Goal: Task Accomplishment & Management: Use online tool/utility

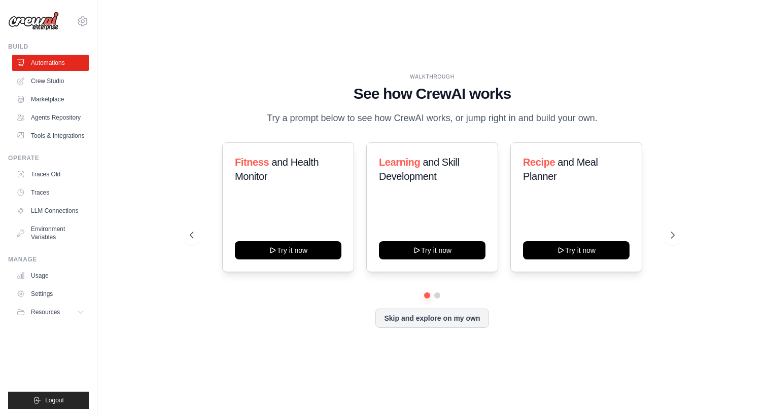
click at [41, 89] on ul "Automations Crew Studio Marketplace Agents Repository Tools & Integrations" at bounding box center [50, 99] width 77 height 89
click at [43, 84] on link "Crew Studio" at bounding box center [51, 81] width 77 height 16
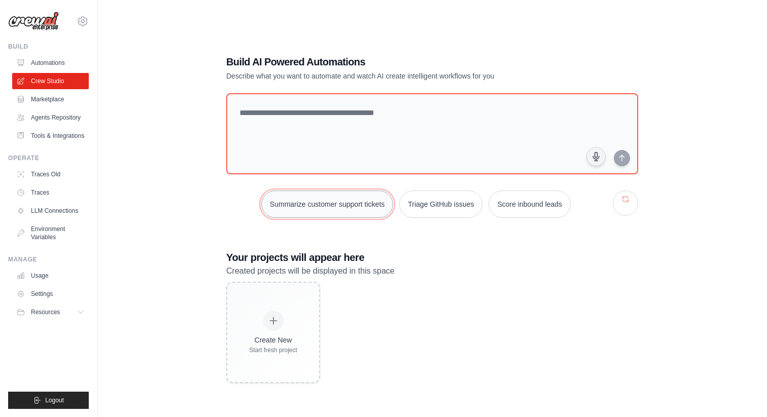
click at [296, 207] on button "Summarize customer support tickets" at bounding box center [327, 204] width 132 height 27
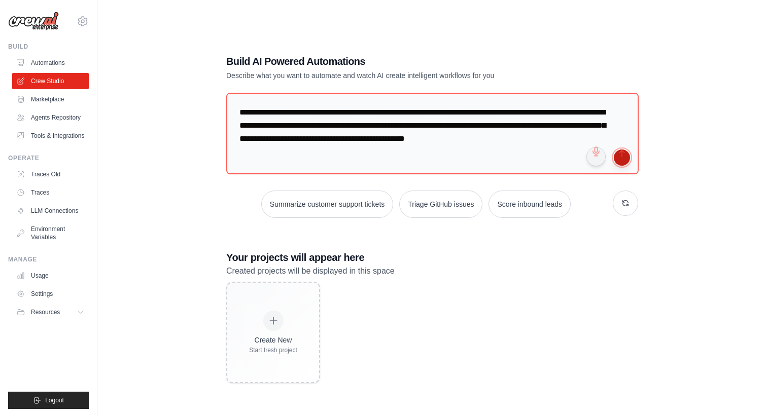
click at [624, 157] on button "submit" at bounding box center [622, 158] width 16 height 16
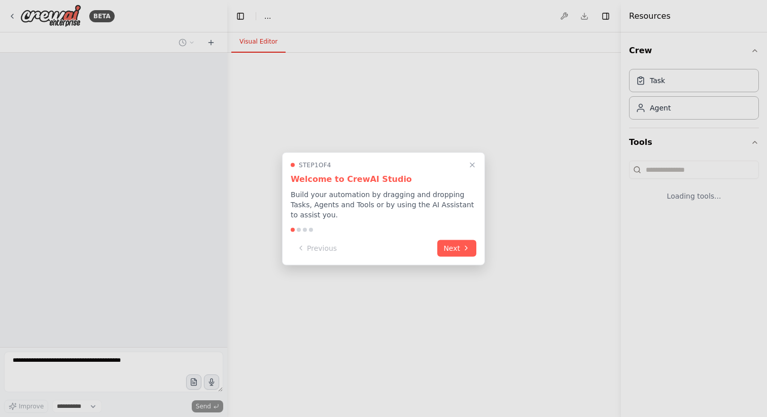
select select "****"
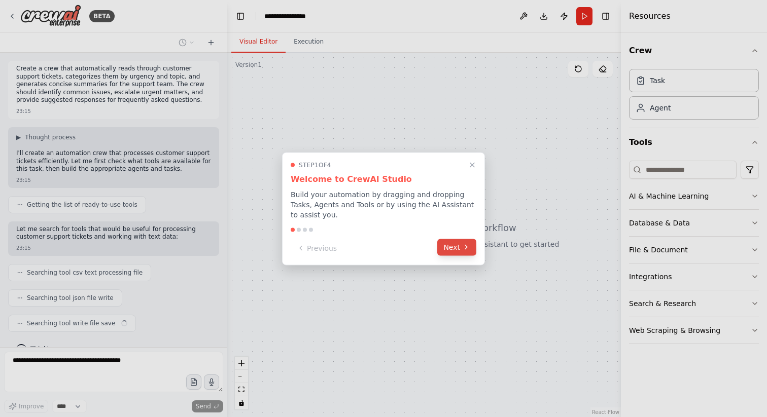
scroll to position [19, 0]
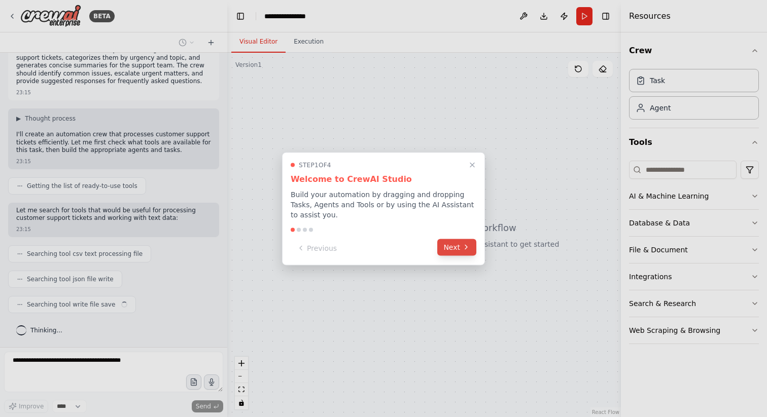
click at [464, 247] on icon at bounding box center [466, 247] width 8 height 8
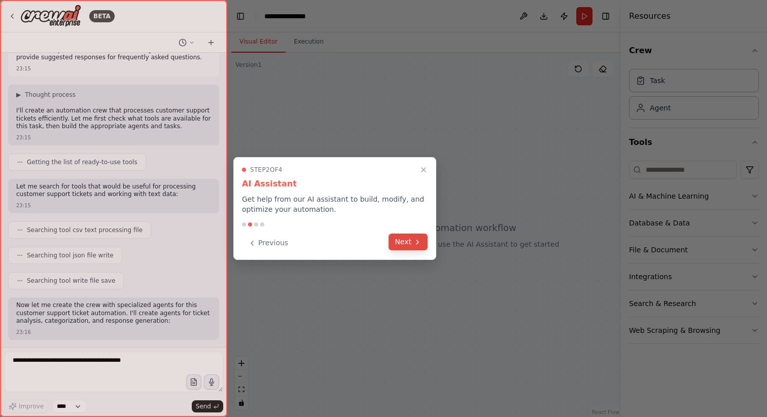
click at [411, 246] on button "Next" at bounding box center [407, 242] width 39 height 17
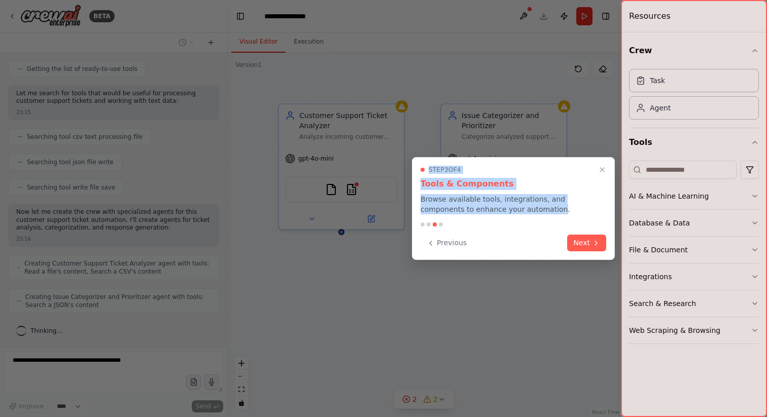
scroll to position [169, 0]
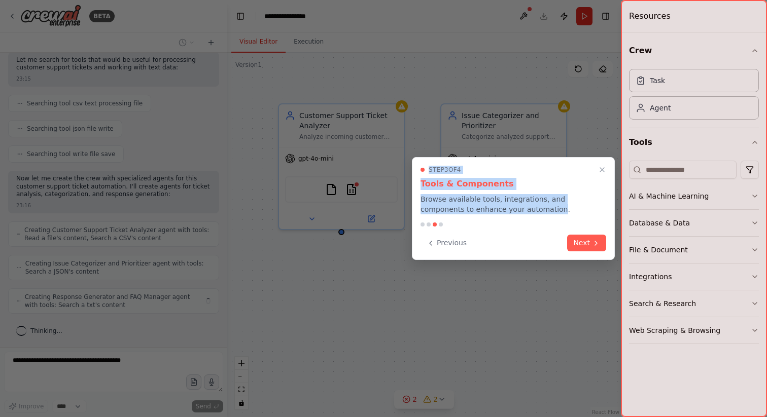
drag, startPoint x: 504, startPoint y: 210, endPoint x: 407, endPoint y: 205, distance: 97.0
click at [407, 205] on div "BETA Create a crew that automatically reads through customer support tickets, c…" at bounding box center [383, 208] width 767 height 417
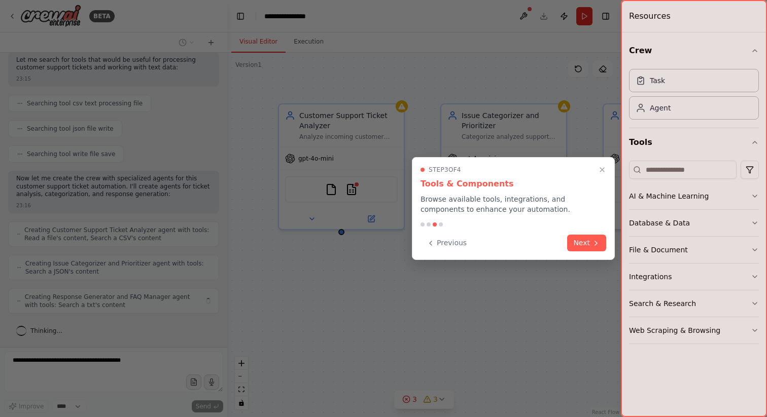
click at [503, 211] on p "Browse available tools, integrations, and components to enhance your automation." at bounding box center [513, 204] width 186 height 20
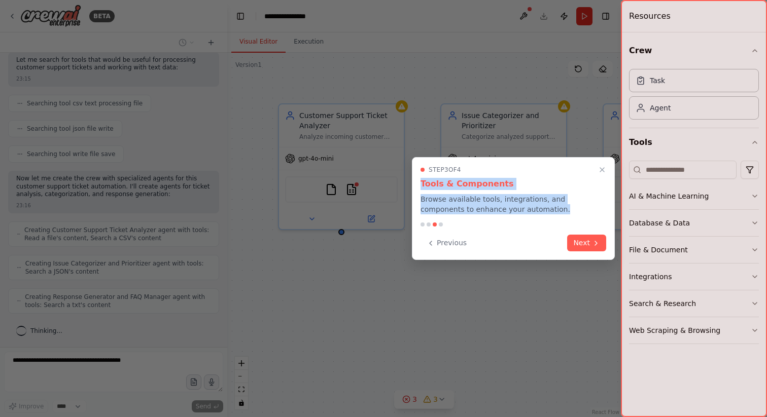
drag, startPoint x: 511, startPoint y: 209, endPoint x: 420, endPoint y: 190, distance: 92.8
click at [420, 190] on div "Step 3 of 4 Tools & Components Browse available tools, integrations, and compon…" at bounding box center [513, 208] width 203 height 103
click at [469, 206] on p "Browse available tools, integrations, and components to enhance your automation." at bounding box center [513, 204] width 186 height 20
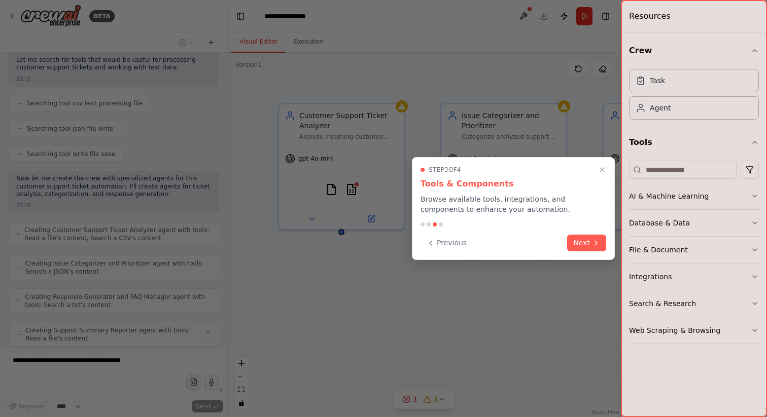
scroll to position [203, 0]
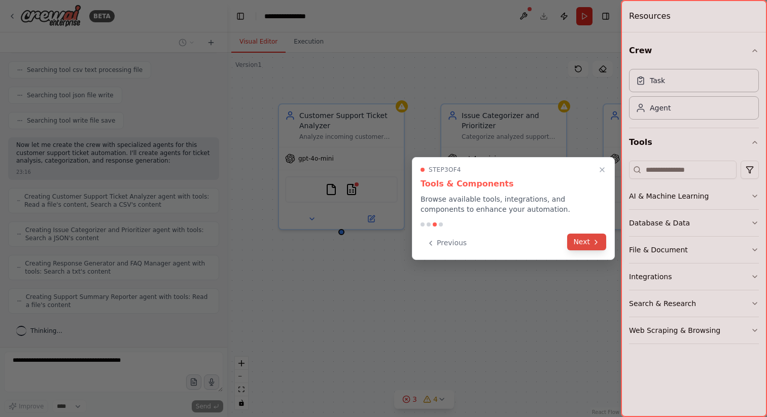
click at [589, 243] on button "Next" at bounding box center [586, 242] width 39 height 17
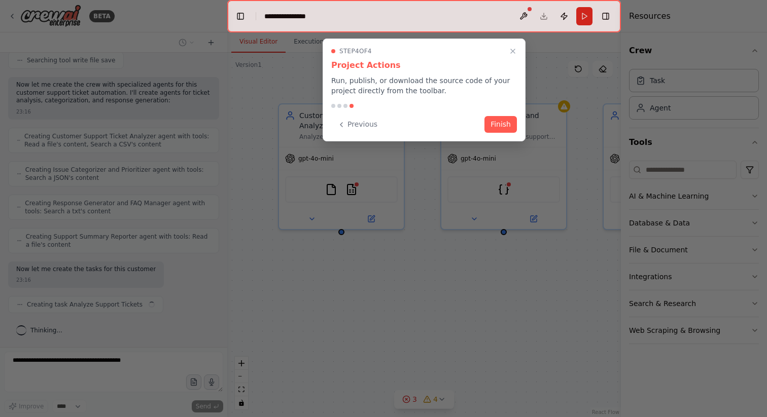
scroll to position [271, 0]
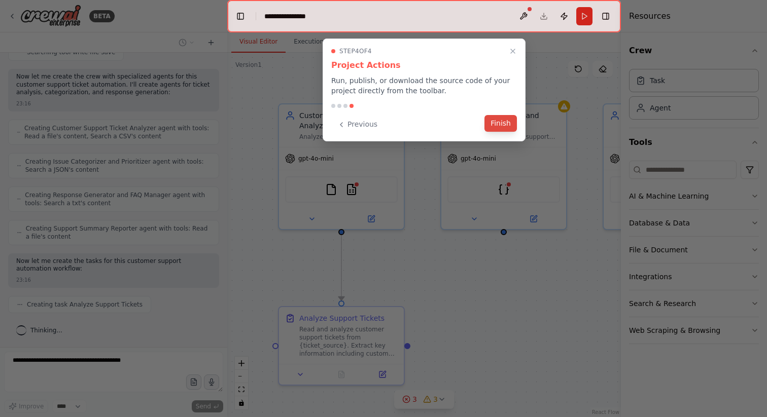
click at [504, 127] on button "Finish" at bounding box center [500, 123] width 32 height 17
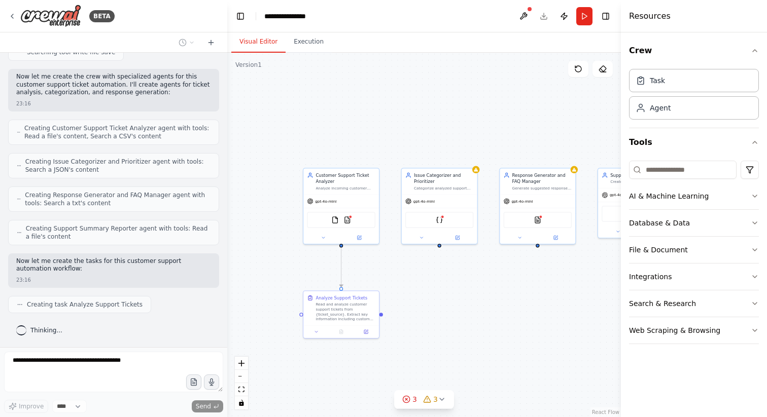
click at [441, 247] on div ".deletable-edge-delete-btn { width: 20px; height: 20px; border: 0px solid #ffff…" at bounding box center [424, 235] width 394 height 365
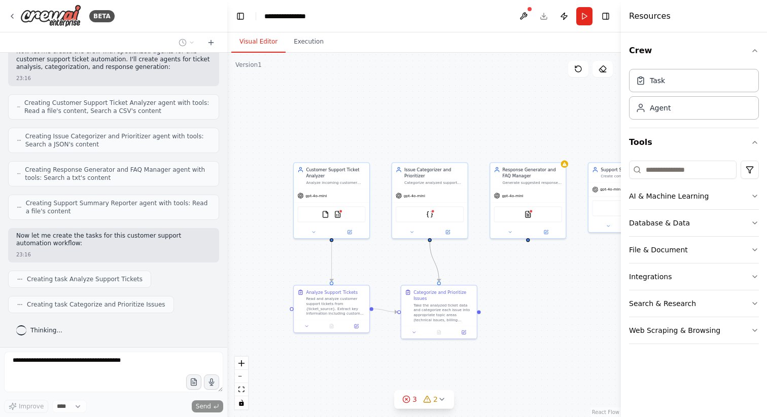
drag, startPoint x: 441, startPoint y: 251, endPoint x: 429, endPoint y: 243, distance: 13.9
click at [430, 243] on div ".deletable-edge-delete-btn { width: 20px; height: 20px; border: 0px solid #ffff…" at bounding box center [424, 235] width 394 height 365
click at [446, 75] on div ".deletable-edge-delete-btn { width: 20px; height: 20px; border: 0px solid #ffff…" at bounding box center [424, 235] width 394 height 365
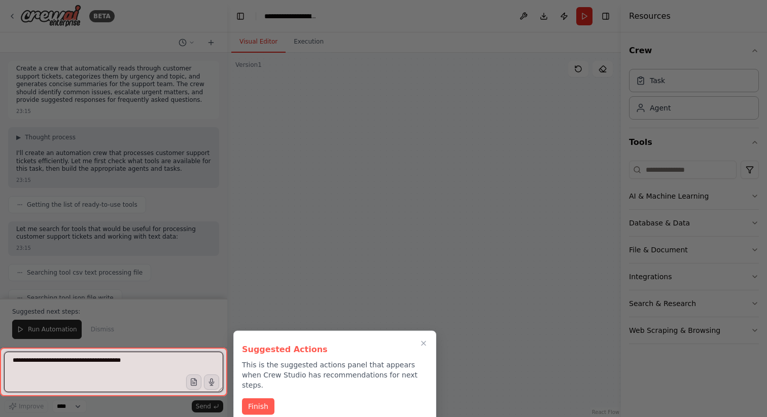
scroll to position [1112, 0]
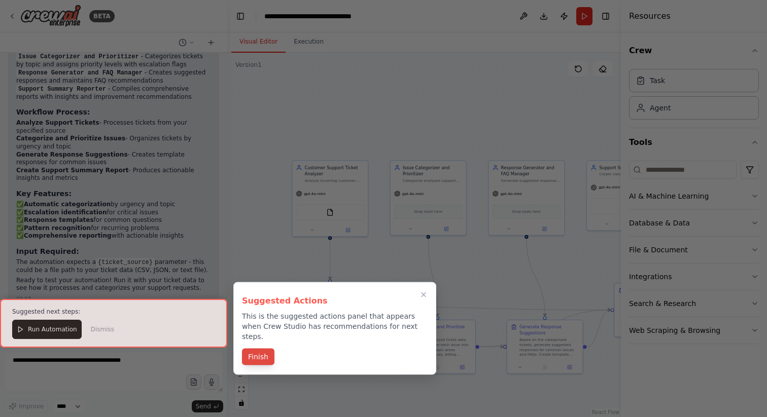
click at [256, 349] on button "Finish" at bounding box center [258, 357] width 32 height 17
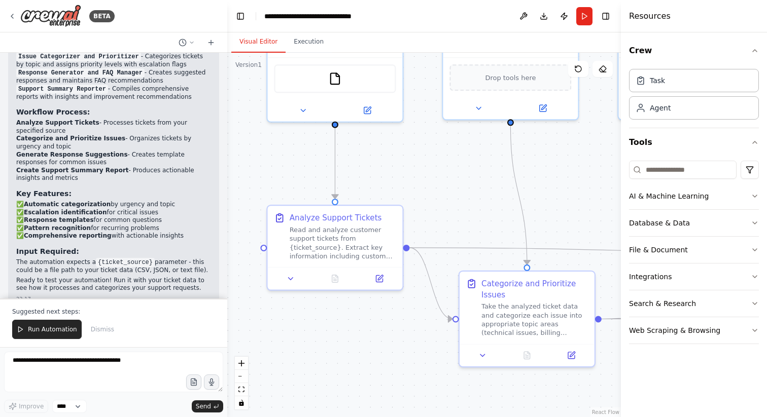
drag, startPoint x: 418, startPoint y: 328, endPoint x: 378, endPoint y: 185, distance: 148.9
click at [379, 185] on div ".deletable-edge-delete-btn { width: 20px; height: 20px; border: 0px solid #ffff…" at bounding box center [424, 235] width 394 height 365
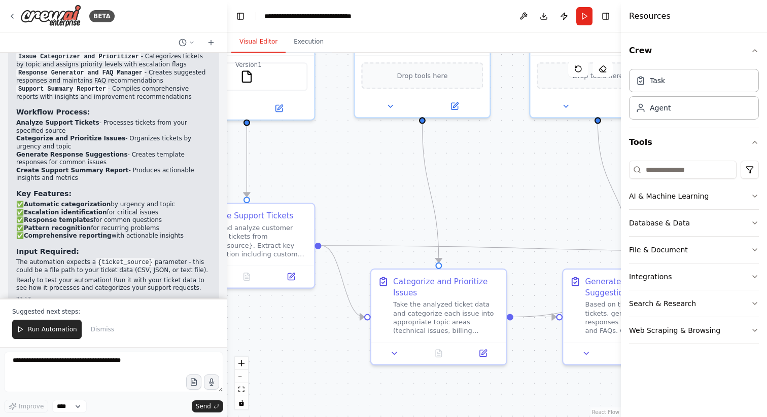
drag, startPoint x: 498, startPoint y: 221, endPoint x: 409, endPoint y: 219, distance: 88.8
click at [410, 219] on div ".deletable-edge-delete-btn { width: 20px; height: 20px; border: 0px solid #ffff…" at bounding box center [424, 235] width 394 height 365
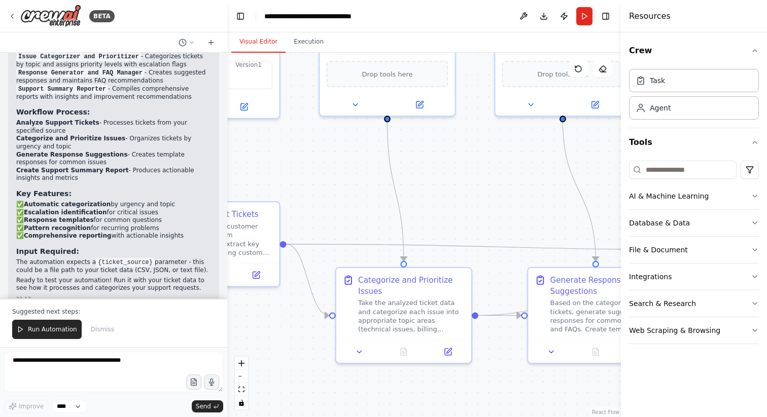
drag, startPoint x: 522, startPoint y: 219, endPoint x: 487, endPoint y: 217, distance: 35.6
click at [488, 219] on div ".deletable-edge-delete-btn { width: 20px; height: 20px; border: 0px solid #ffff…" at bounding box center [424, 235] width 394 height 365
click at [412, 304] on div "Take the analyzed ticket data and categorize each issue into appropriate topic …" at bounding box center [410, 313] width 106 height 35
click at [461, 199] on div ".deletable-edge-delete-btn { width: 20px; height: 20px; border: 0px solid #ffff…" at bounding box center [424, 235] width 394 height 365
drag, startPoint x: 505, startPoint y: 199, endPoint x: 477, endPoint y: 214, distance: 31.5
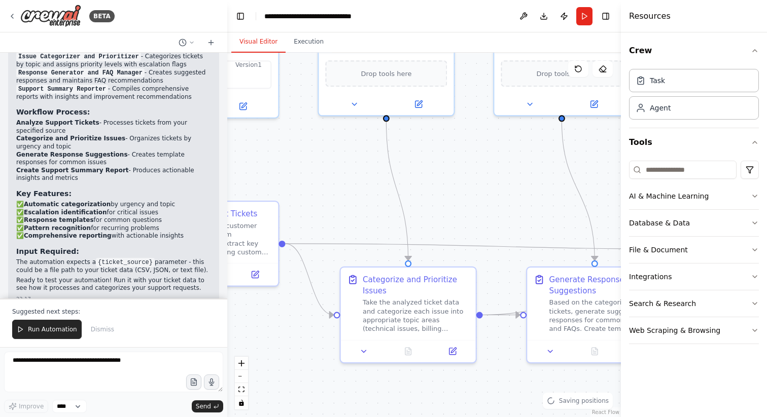
click at [480, 214] on div ".deletable-edge-delete-btn { width: 20px; height: 20px; border: 0px solid #ffff…" at bounding box center [424, 235] width 394 height 365
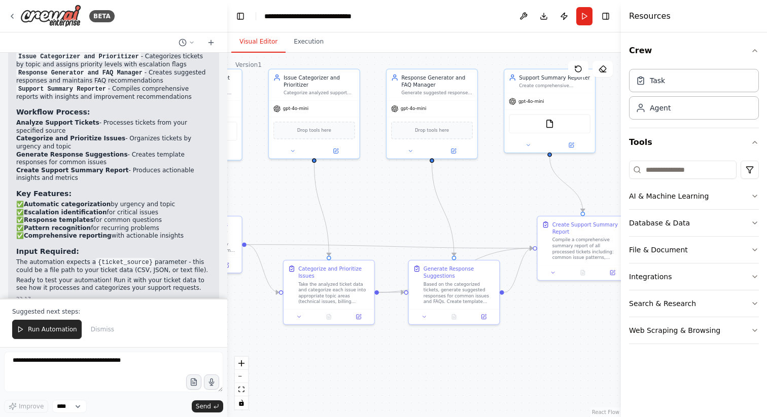
drag, startPoint x: 493, startPoint y: 216, endPoint x: 352, endPoint y: 215, distance: 141.0
click at [353, 215] on div ".deletable-edge-delete-btn { width: 20px; height: 20px; border: 0px solid #ffff…" at bounding box center [424, 235] width 394 height 365
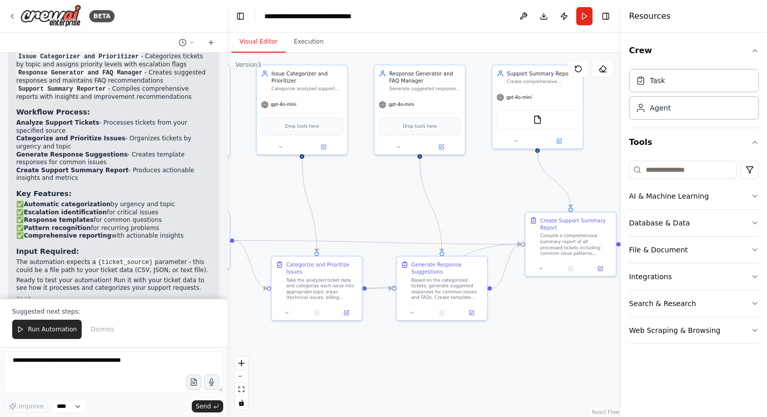
drag, startPoint x: 436, startPoint y: 201, endPoint x: 479, endPoint y: 197, distance: 43.3
click at [479, 197] on div ".deletable-edge-delete-btn { width: 20px; height: 20px; border: 0px solid #ffff…" at bounding box center [424, 235] width 394 height 365
click at [12, 11] on div "BETA" at bounding box center [61, 16] width 106 height 23
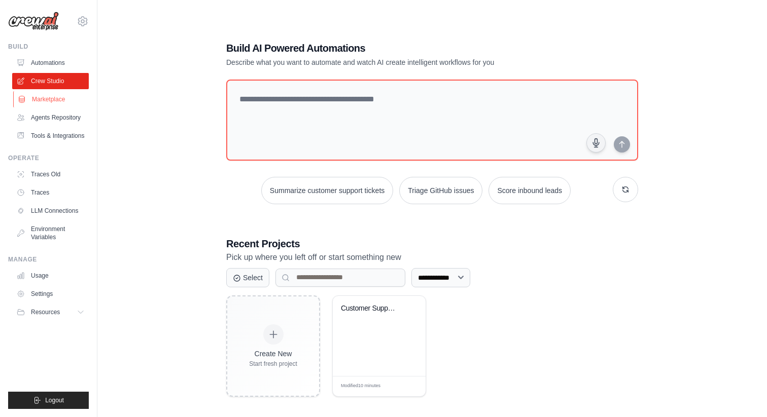
click at [57, 93] on link "Marketplace" at bounding box center [51, 99] width 77 height 16
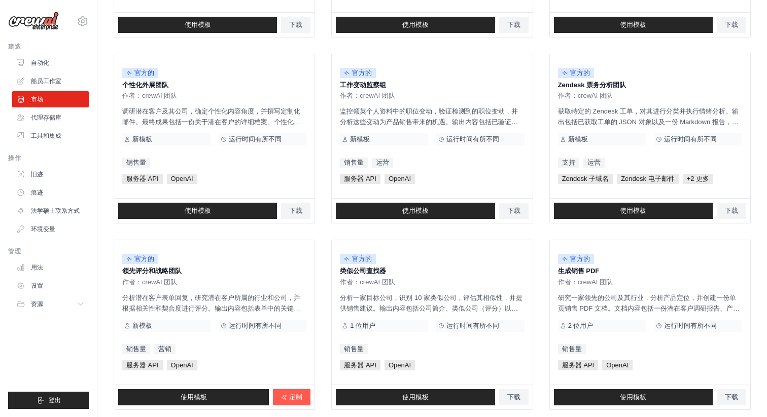
scroll to position [515, 0]
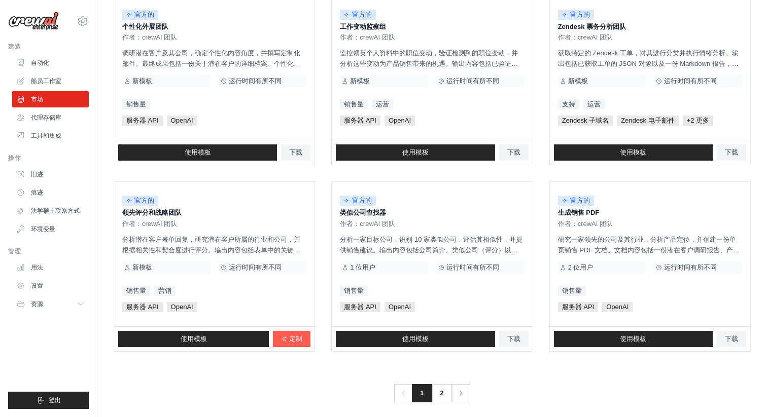
click at [442, 396] on font "2" at bounding box center [443, 393] width 4 height 8
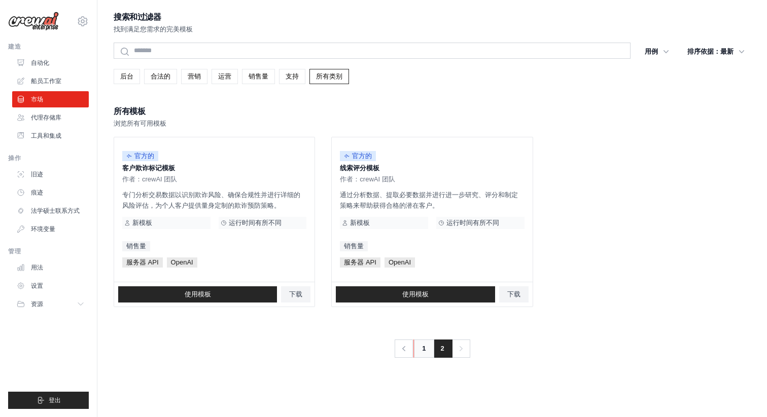
click at [421, 349] on link "1" at bounding box center [423, 349] width 20 height 18
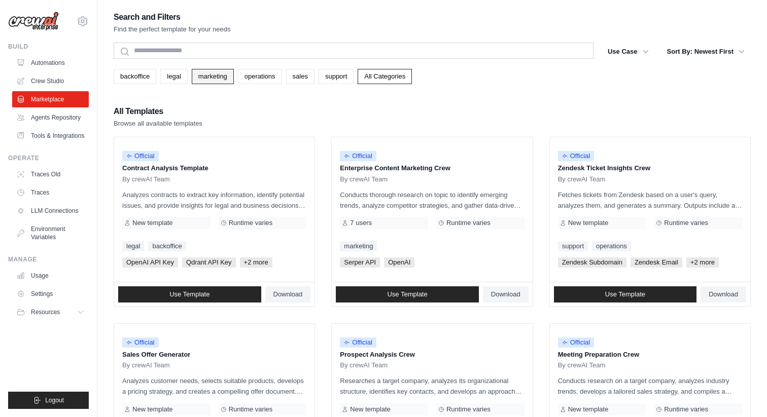
click at [234, 80] on link "marketing" at bounding box center [213, 76] width 42 height 15
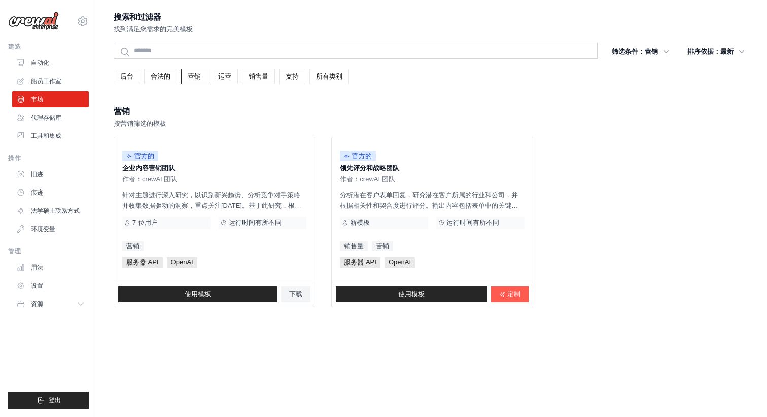
click at [329, 80] on font "所有类别" at bounding box center [329, 77] width 26 height 8
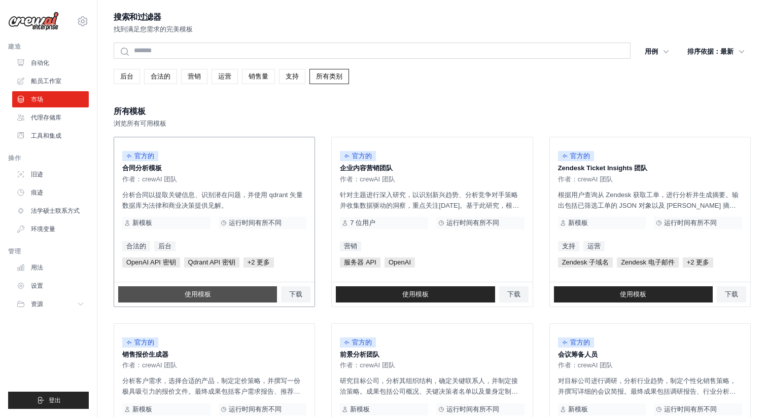
click at [200, 296] on font "使用模板" at bounding box center [198, 295] width 26 height 8
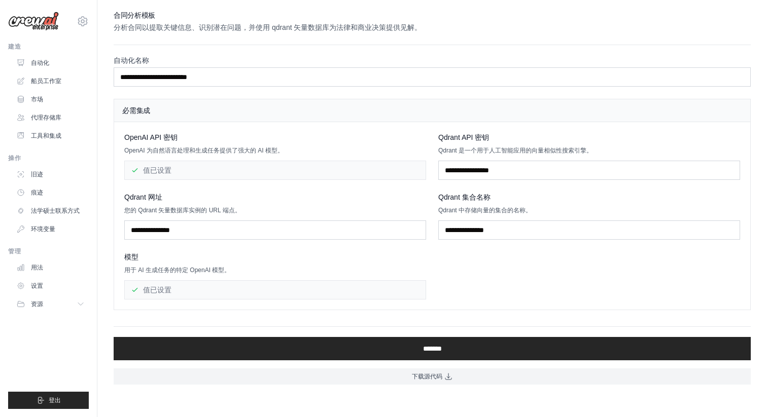
click at [280, 174] on div "值已设置" at bounding box center [275, 170] width 302 height 19
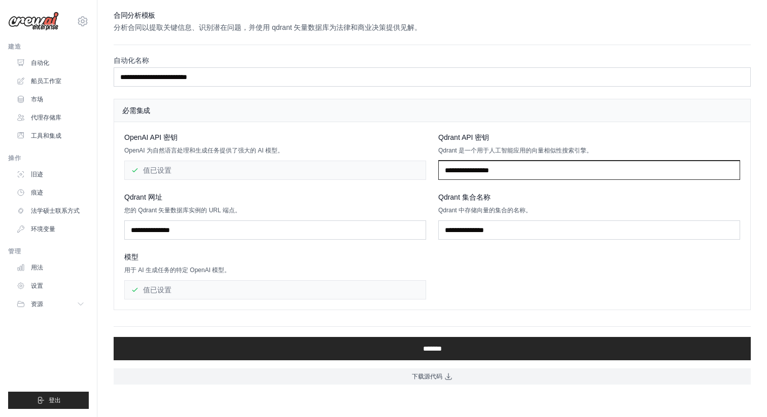
click at [469, 171] on input "text" at bounding box center [589, 170] width 302 height 19
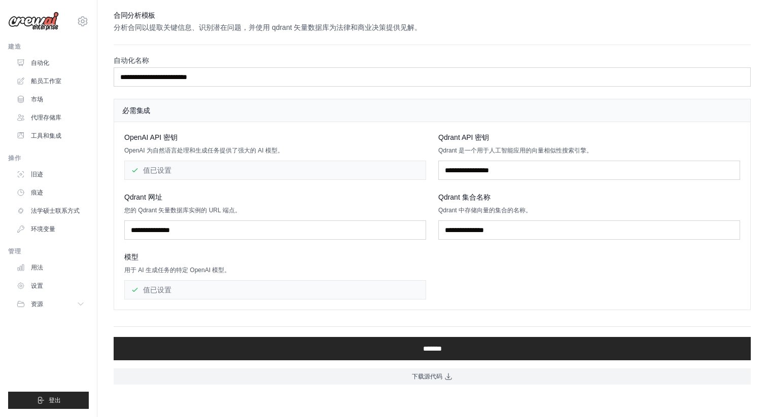
click at [312, 204] on div "Qdrant 网址 您的 Qdrant 矢量数据库实例的 URL 端点。" at bounding box center [275, 216] width 302 height 48
click at [307, 233] on input "text" at bounding box center [275, 230] width 302 height 19
click at [318, 210] on p "您的 Qdrant 矢量数据库实例的 URL 端点。" at bounding box center [275, 210] width 302 height 8
click at [45, 85] on font "船员工作室" at bounding box center [47, 81] width 30 height 7
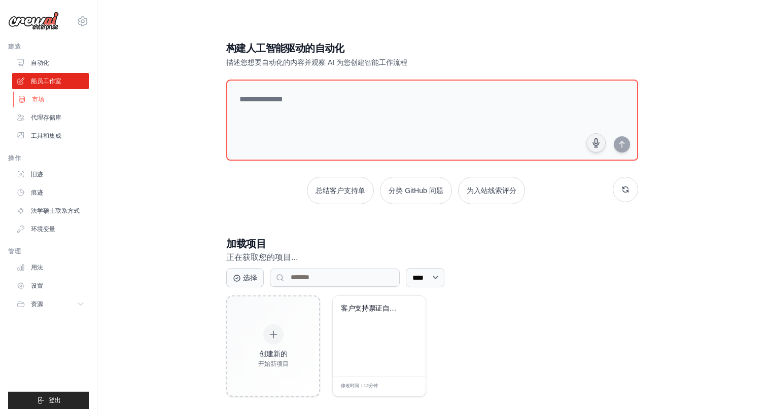
click at [43, 98] on font "市场" at bounding box center [38, 99] width 12 height 7
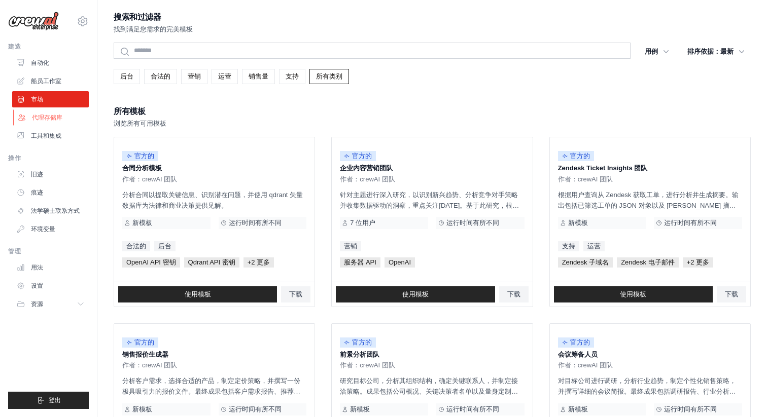
click at [43, 123] on link "代理存储库" at bounding box center [51, 118] width 77 height 16
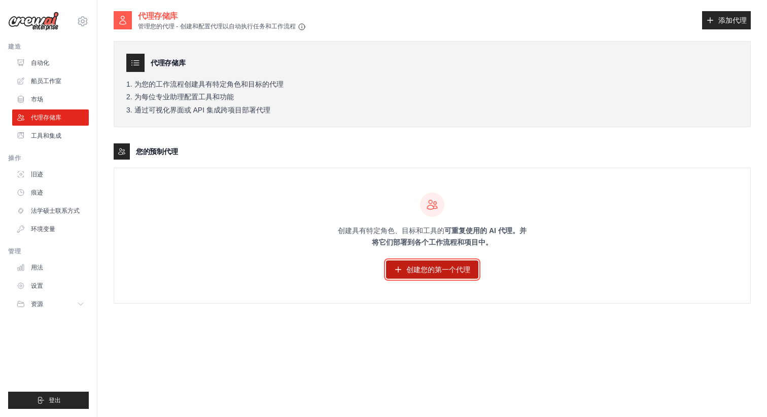
click at [391, 277] on link "创建您的第一个代理" at bounding box center [432, 270] width 92 height 18
